Goal: Task Accomplishment & Management: Use online tool/utility

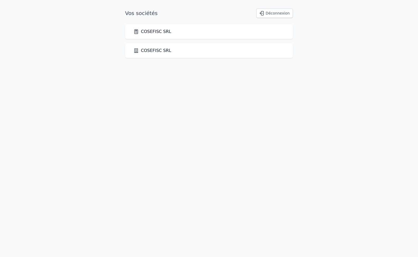
click at [151, 33] on link "COSEFISC SRL" at bounding box center [153, 32] width 38 height 6
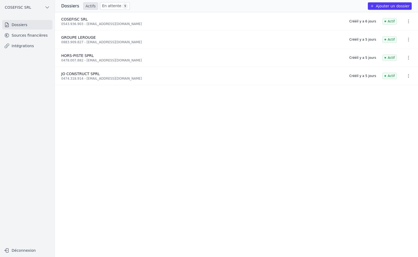
click at [49, 6] on icon "button" at bounding box center [47, 7] width 5 height 5
click at [38, 32] on span "COSEFISC SRL" at bounding box center [39, 29] width 26 height 5
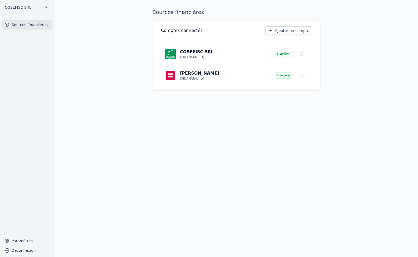
click at [29, 6] on button "COSEFISC SRL" at bounding box center [27, 7] width 50 height 8
click at [32, 17] on span "COSEFISC SRL" at bounding box center [39, 18] width 26 height 5
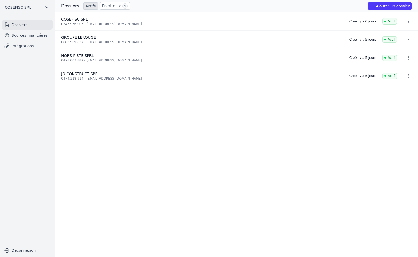
click at [23, 46] on link "Intégrations" at bounding box center [27, 46] width 50 height 10
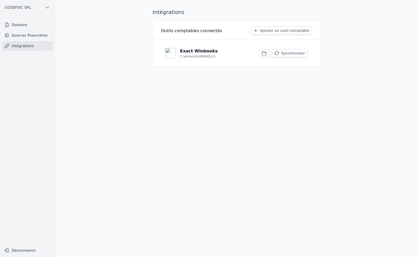
click at [297, 54] on button "Synchroniser" at bounding box center [290, 53] width 36 height 8
